Goal: Navigation & Orientation: Find specific page/section

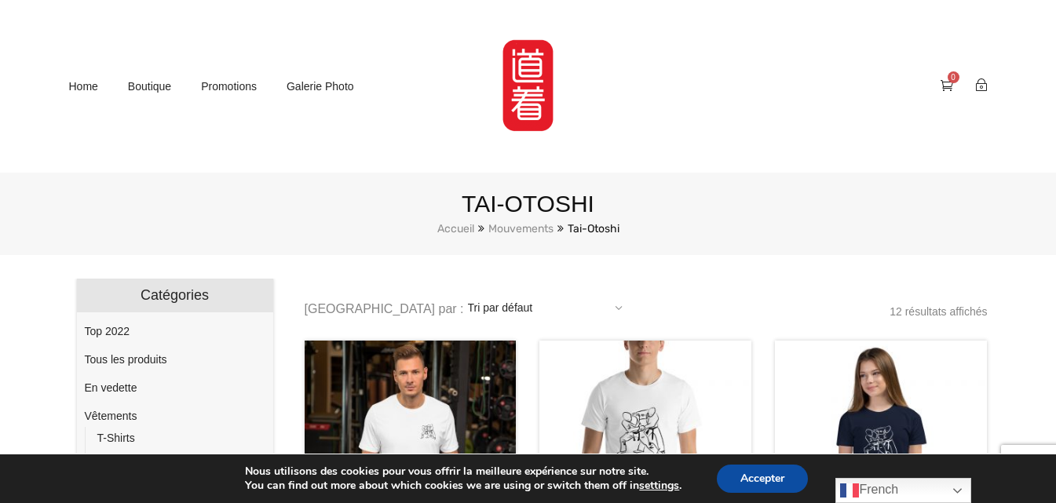
click at [539, 226] on link "Mouvements" at bounding box center [521, 228] width 65 height 13
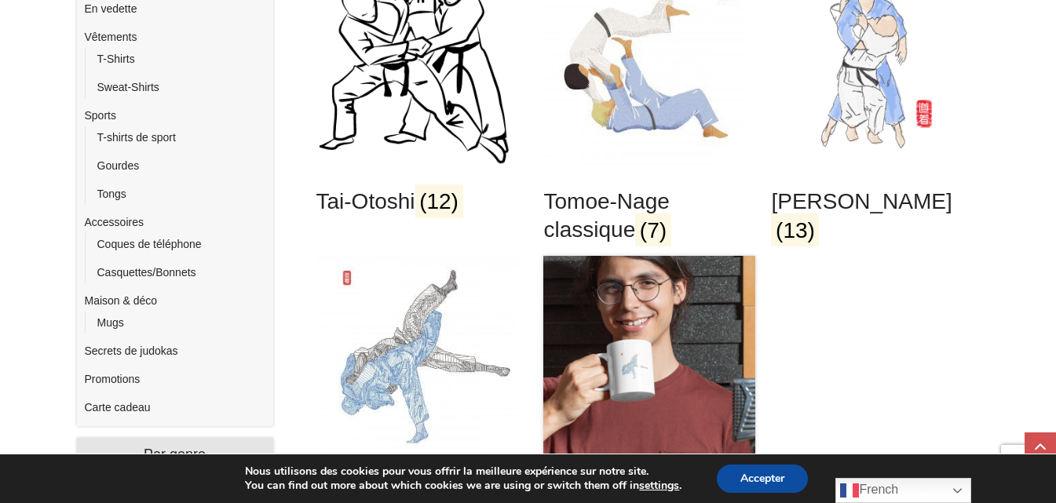
scroll to position [373, 0]
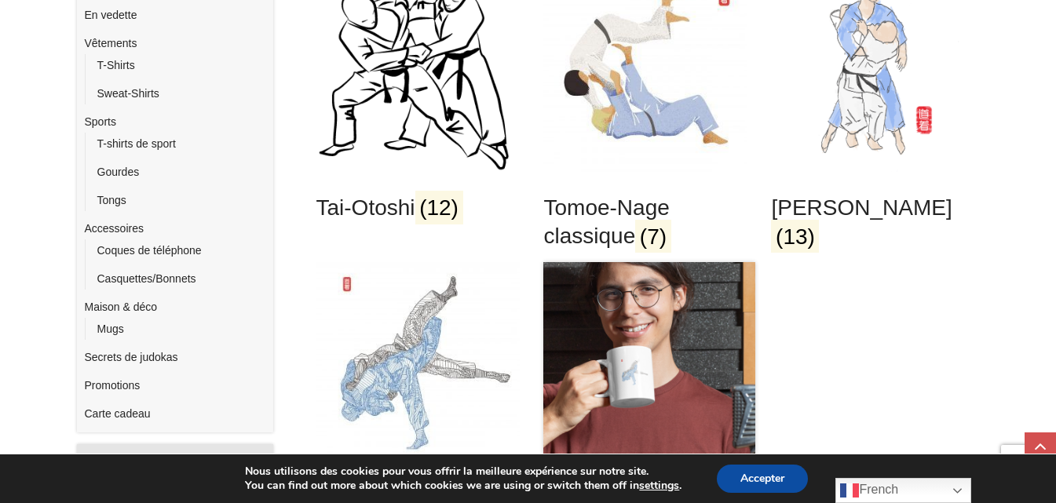
click at [510, 82] on img at bounding box center [419, 70] width 204 height 204
